Goal: Check status

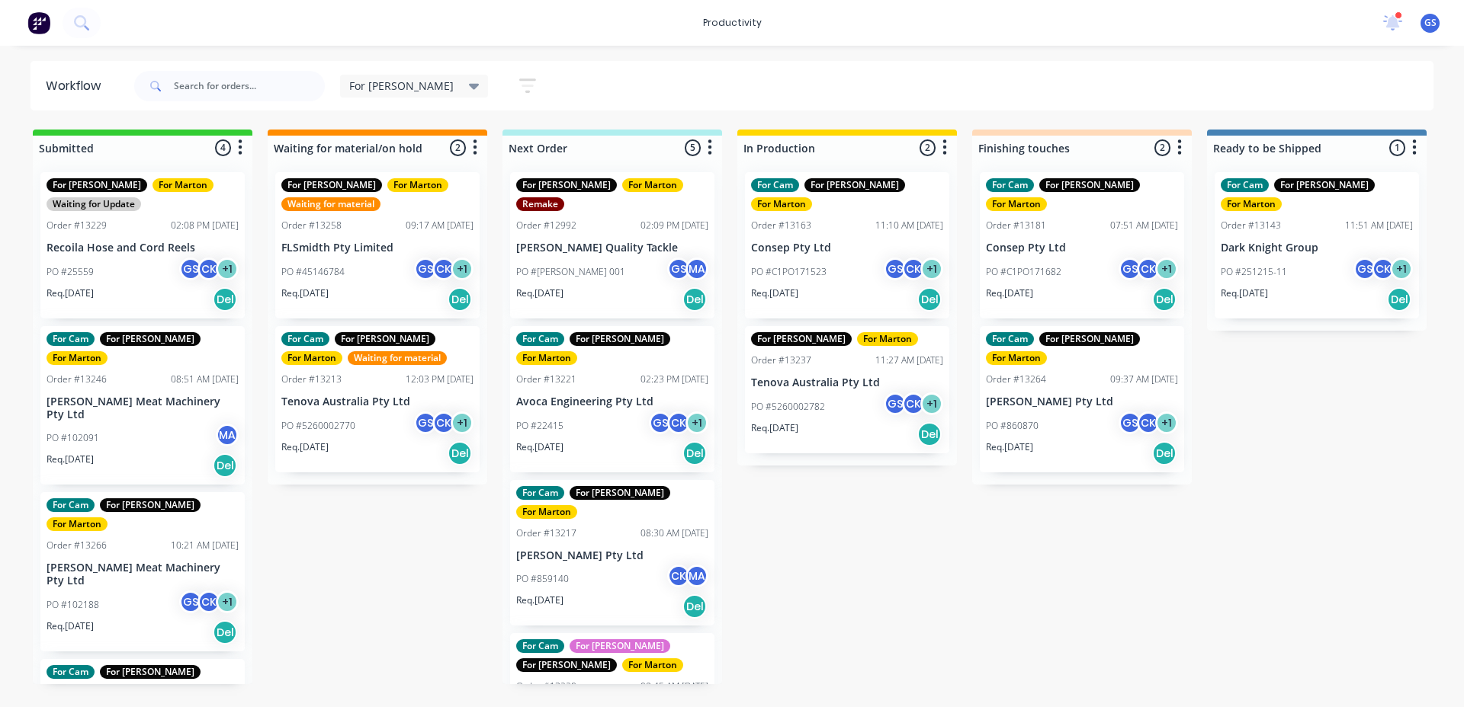
scroll to position [172, 0]
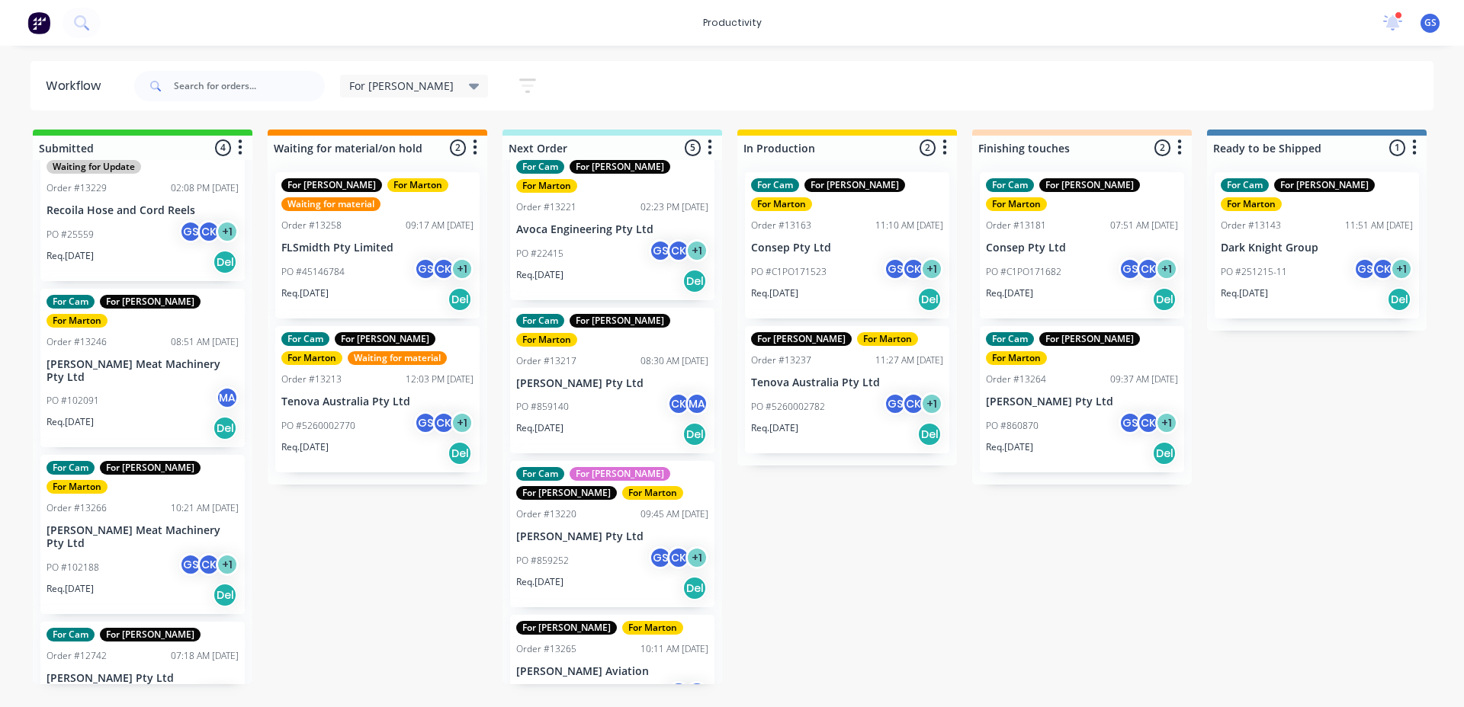
click at [579, 531] on p "[PERSON_NAME] Pty Ltd" at bounding box center [612, 537] width 192 height 13
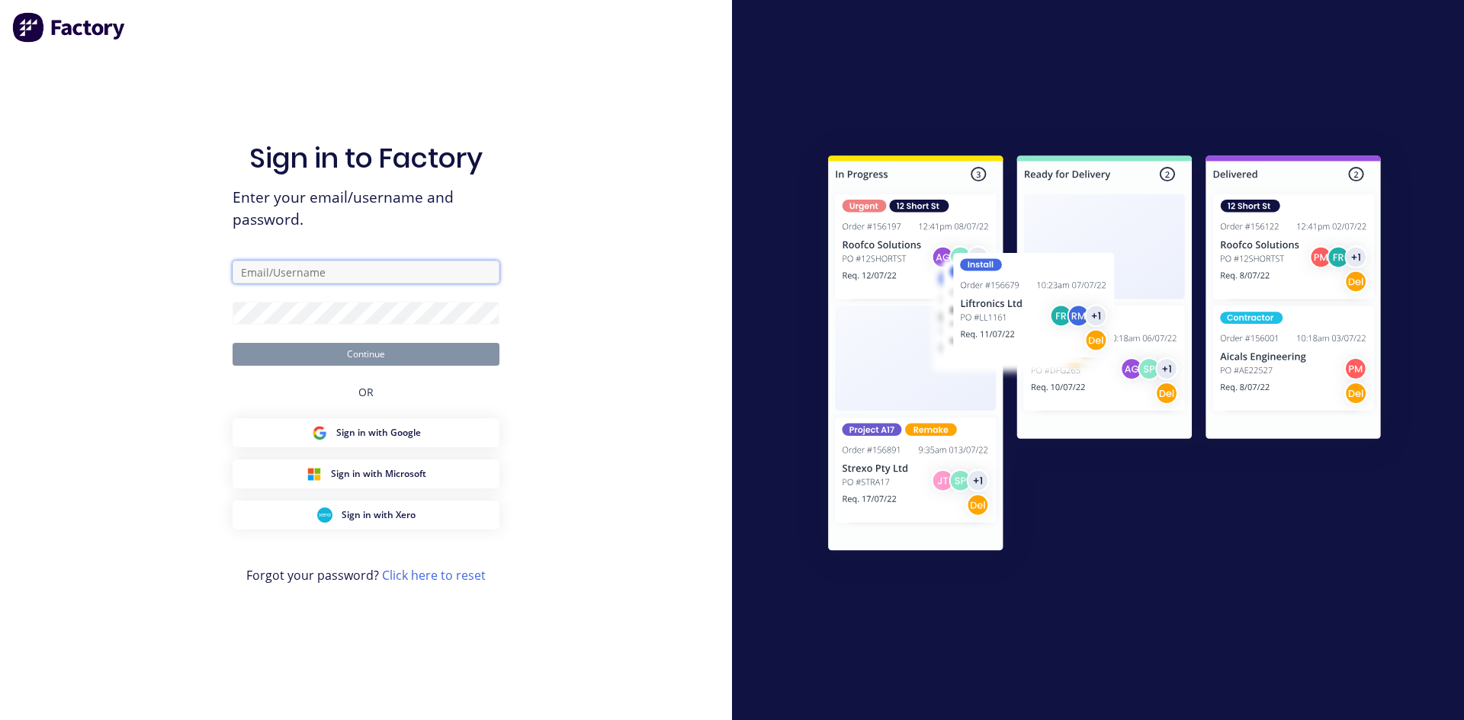
type input "[PERSON_NAME][EMAIL_ADDRESS][PERSON_NAME][PERSON_NAME][DOMAIN_NAME]"
click at [435, 348] on button "Continue" at bounding box center [365, 354] width 267 height 23
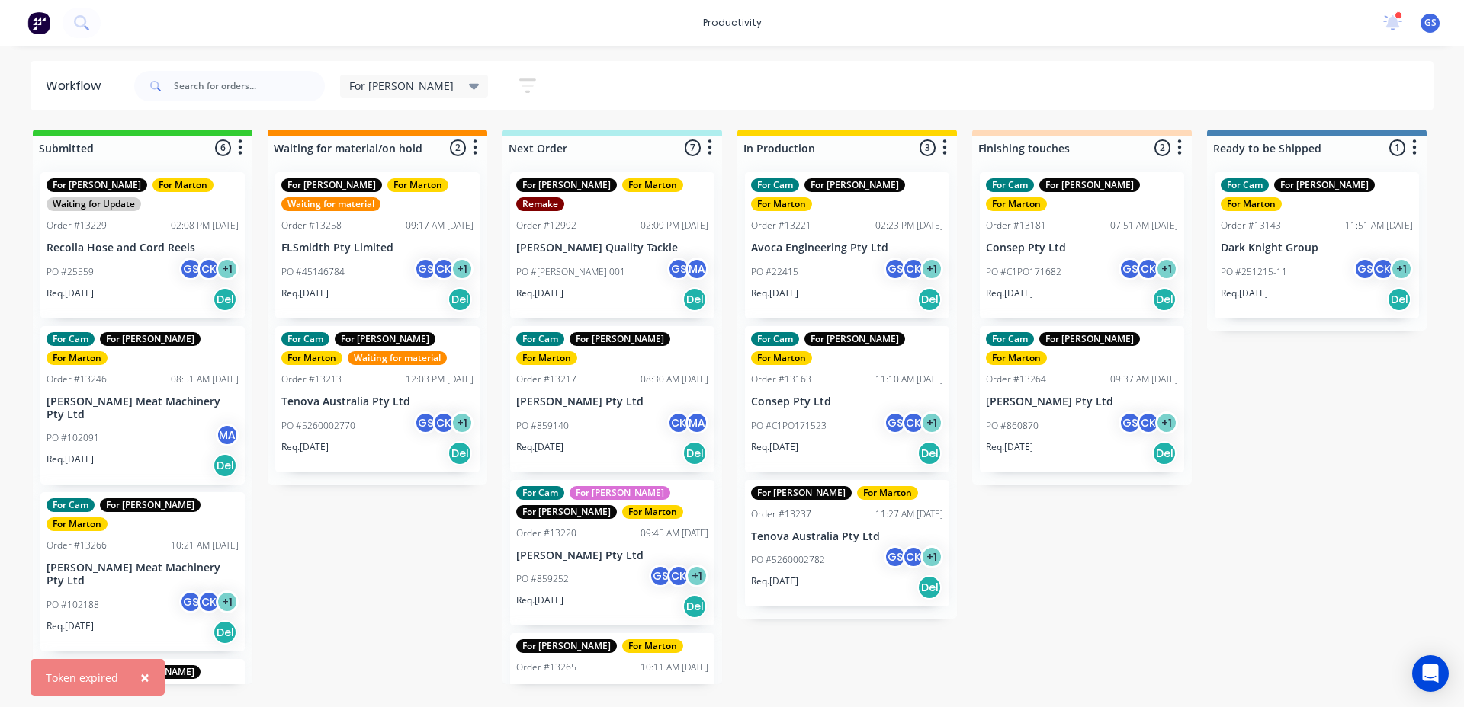
click at [617, 527] on div "Order #13220 09:45 AM [DATE]" at bounding box center [612, 534] width 192 height 14
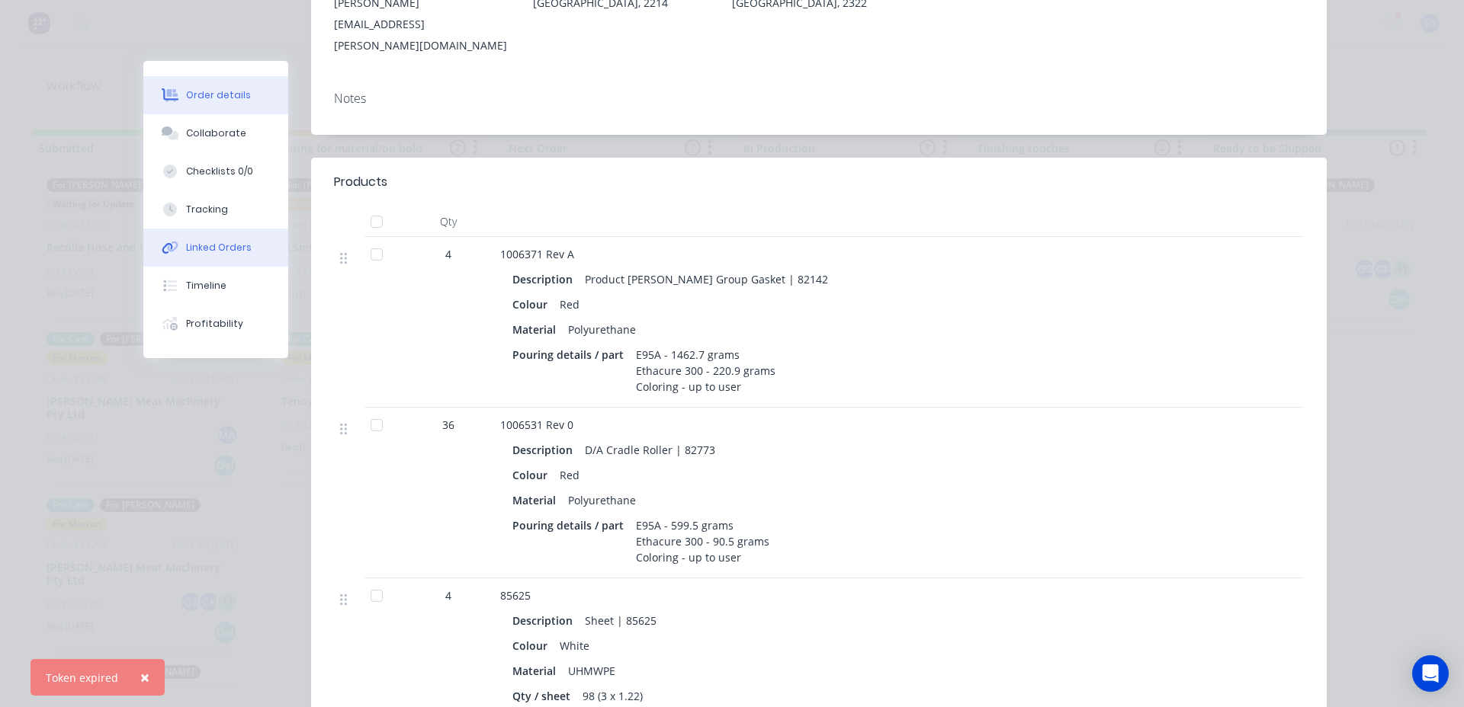
scroll to position [305, 0]
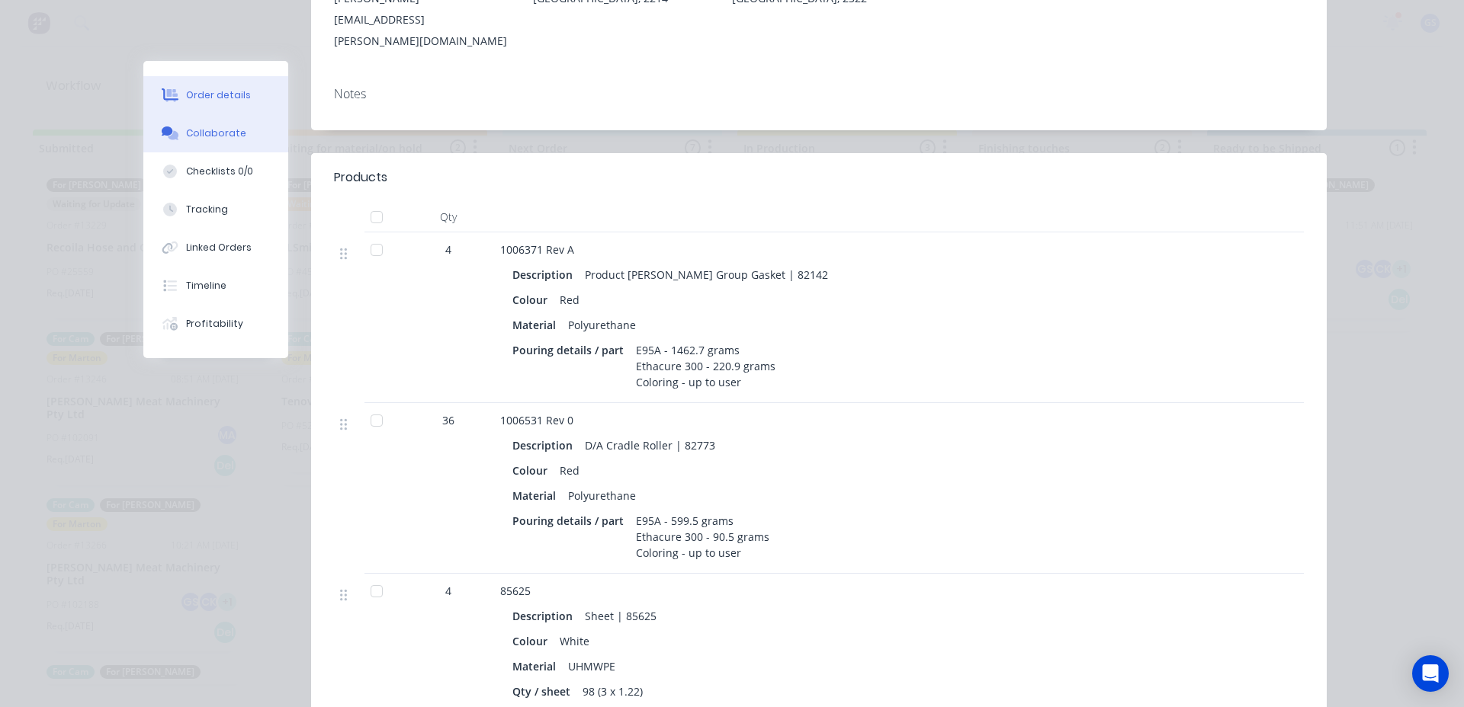
click at [220, 140] on button "Collaborate" at bounding box center [215, 133] width 145 height 38
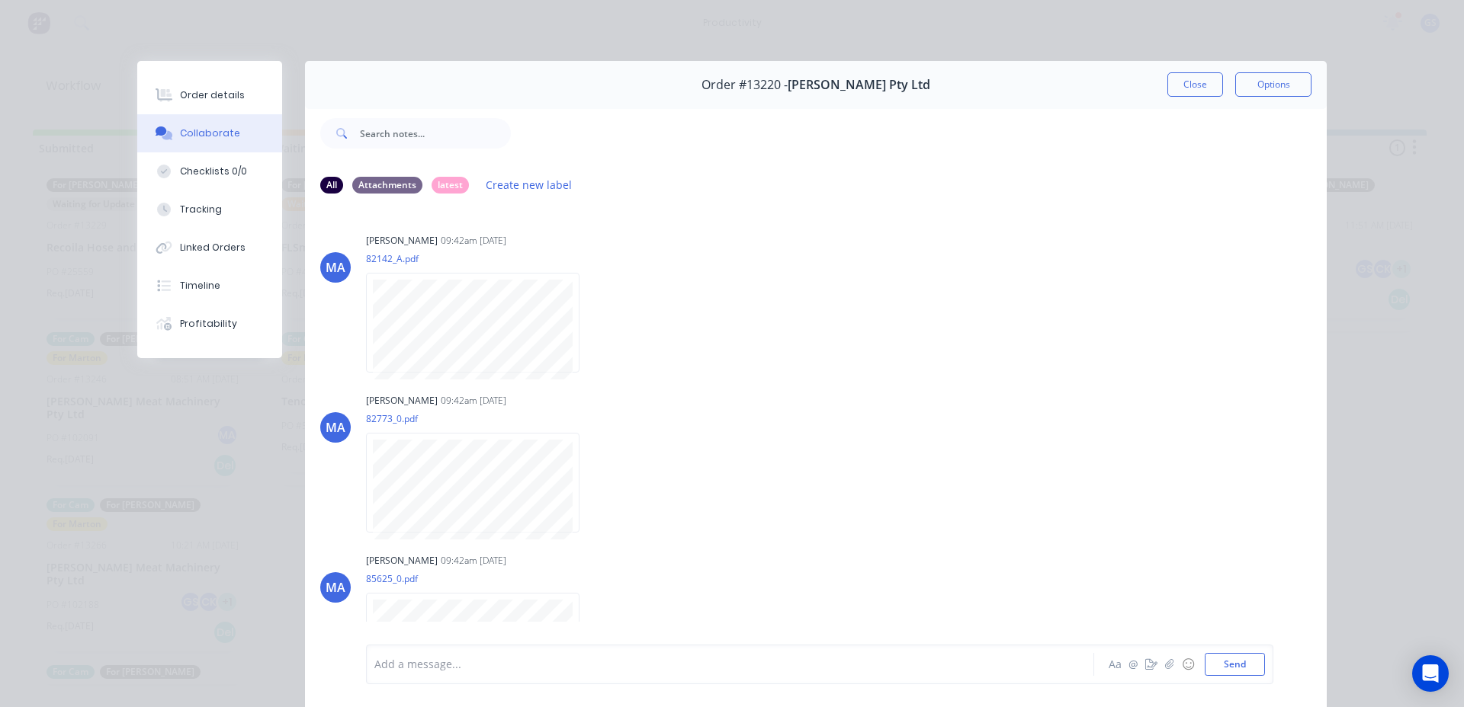
scroll to position [44, 0]
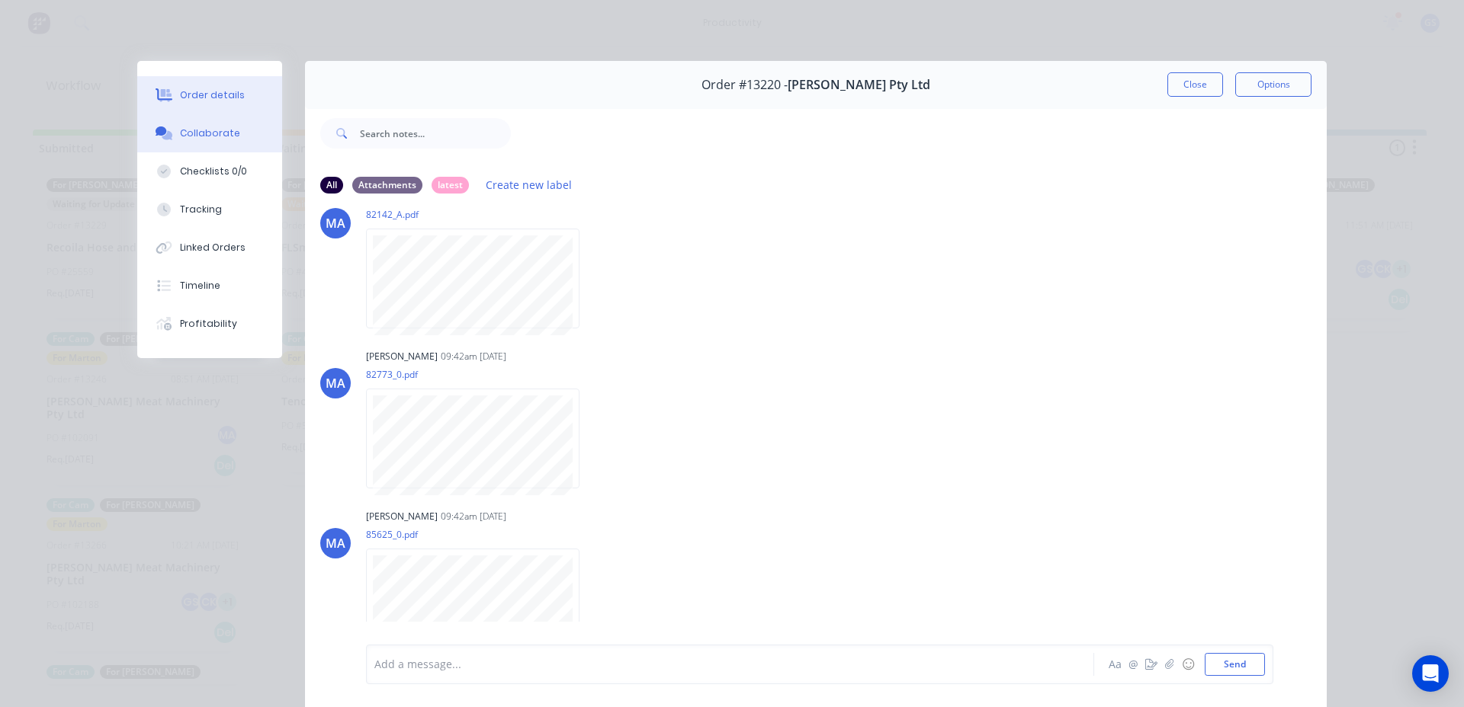
click at [242, 99] on button "Order details" at bounding box center [209, 95] width 145 height 38
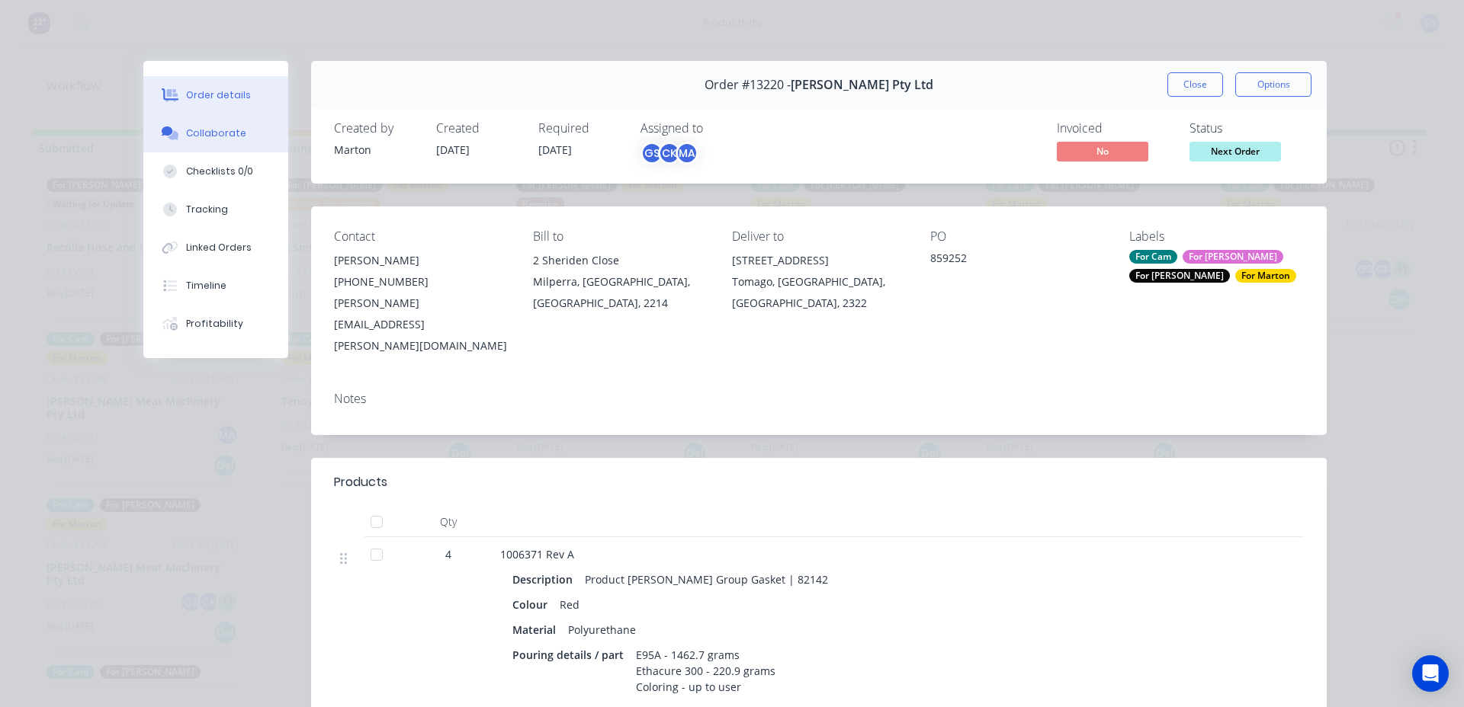
click at [257, 130] on button "Collaborate" at bounding box center [215, 133] width 145 height 38
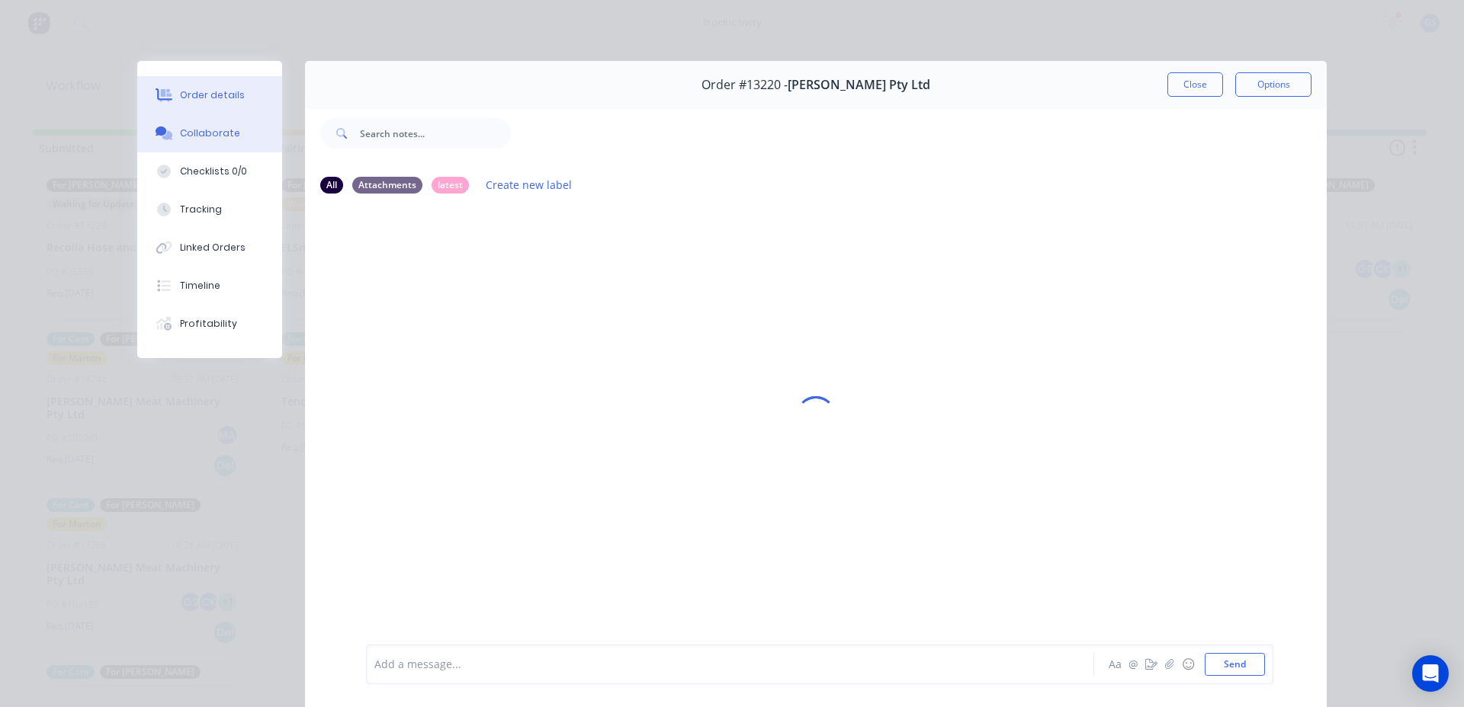
click at [195, 97] on div "Order details" at bounding box center [212, 95] width 65 height 14
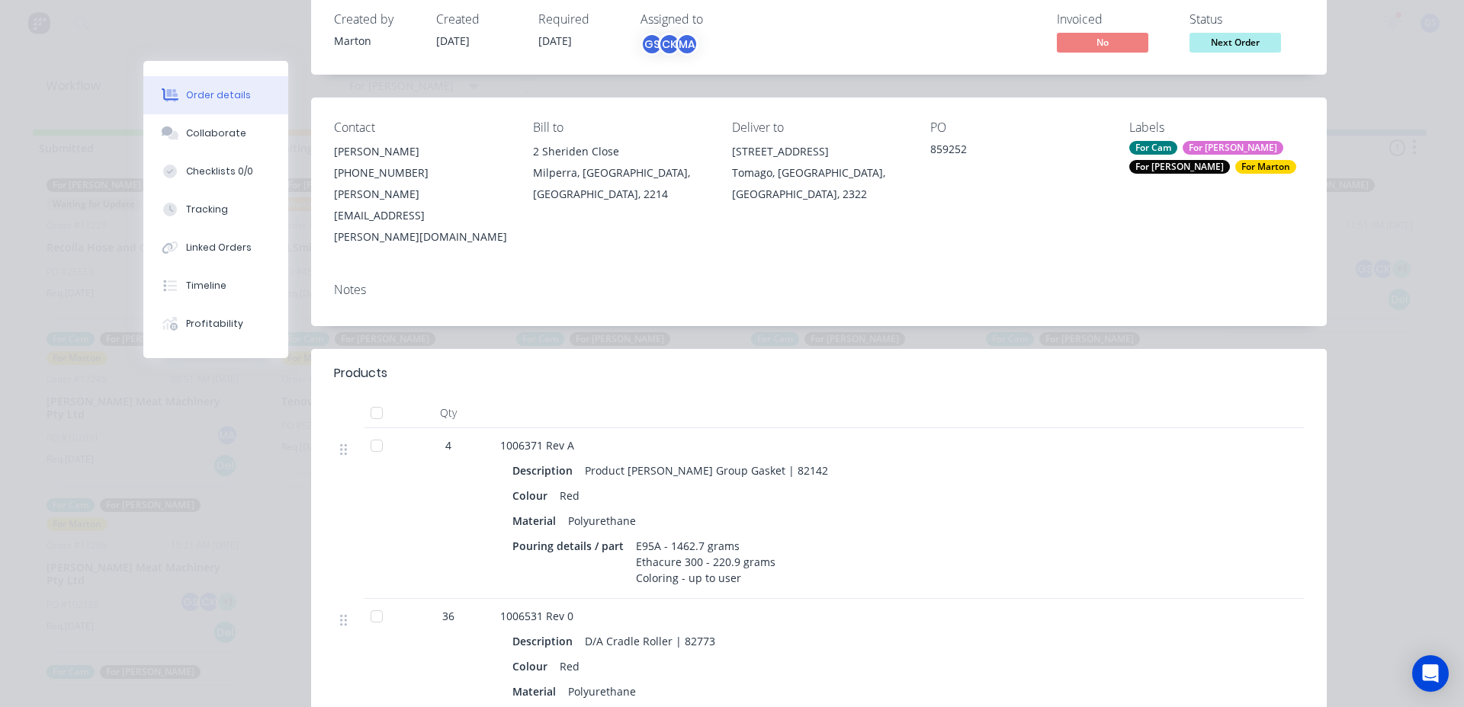
scroll to position [0, 0]
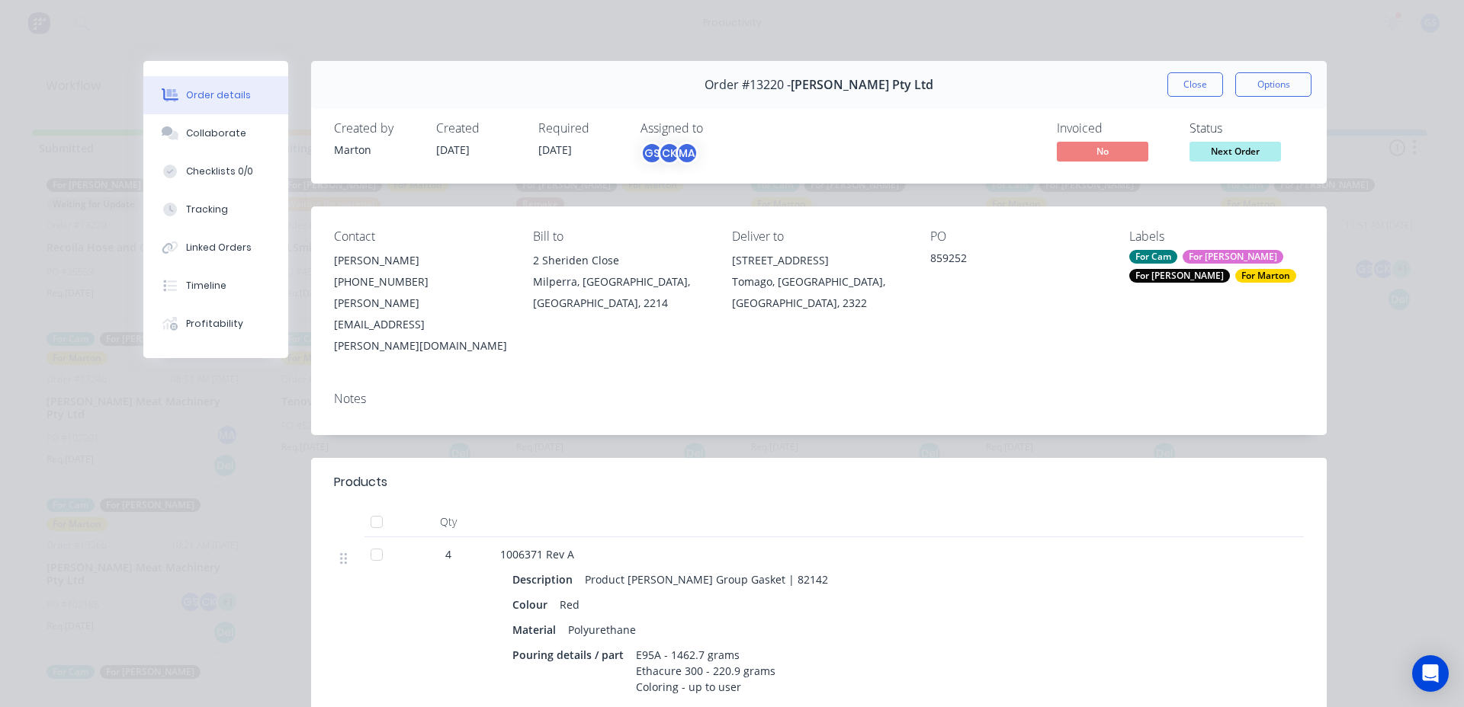
click at [1212, 98] on div "Order #13220 - [PERSON_NAME] Pty Ltd Close Options" at bounding box center [818, 85] width 1015 height 48
click at [1196, 95] on button "Close" at bounding box center [1195, 84] width 56 height 24
